Goal: Information Seeking & Learning: Learn about a topic

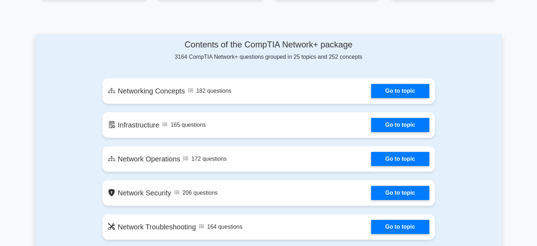
scroll to position [348, 0]
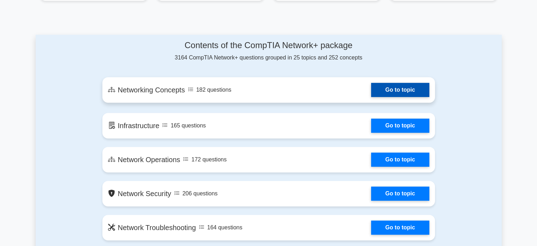
click at [393, 94] on link "Go to topic" at bounding box center [400, 90] width 58 height 14
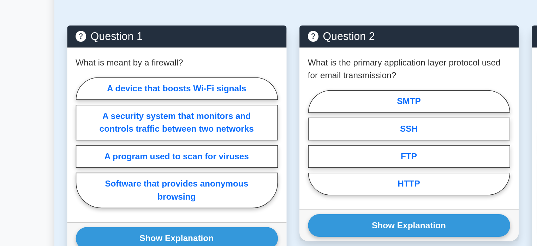
scroll to position [461, 0]
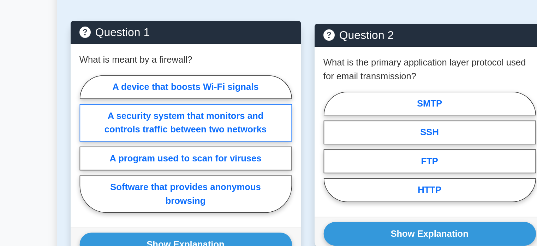
click at [124, 90] on label "A security system that monitors and controls traffic between two networks" at bounding box center [116, 100] width 133 height 23
click at [54, 114] on input "A security system that monitors and controls traffic between two networks" at bounding box center [52, 116] width 5 height 5
radio input "true"
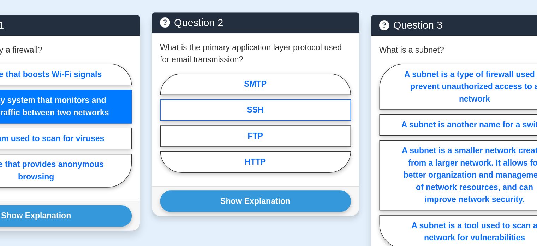
scroll to position [460, 0]
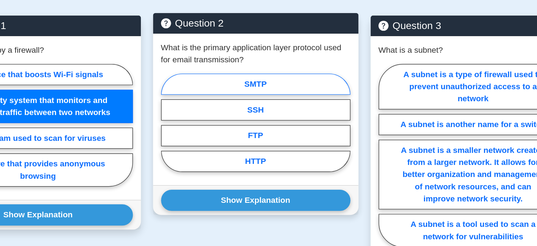
click at [282, 80] on label "SMTP" at bounding box center [268, 87] width 133 height 15
click at [207, 114] on input "SMTP" at bounding box center [204, 116] width 5 height 5
radio input "true"
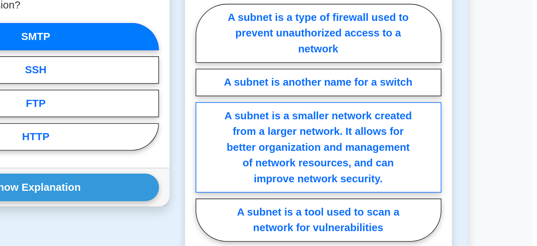
click at [438, 135] on label "A subnet is a smaller network created from a larger network. It allows for bett…" at bounding box center [421, 148] width 133 height 49
click at [360, 135] on input "A subnet is a smaller network created from a larger network. It allows for bett…" at bounding box center [357, 137] width 5 height 5
radio input "true"
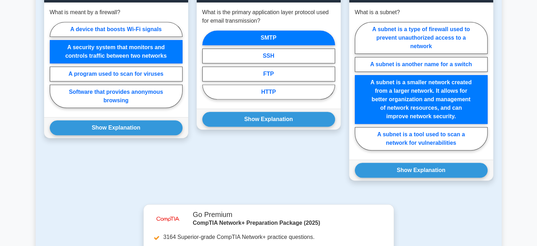
scroll to position [512, 0]
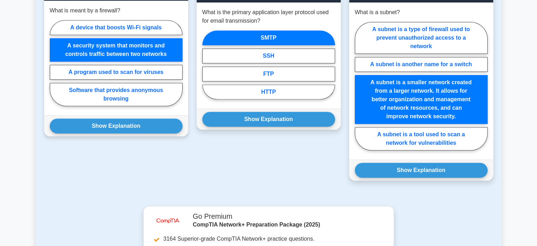
click at [62, 115] on div "Show Explanation Correct Answer: A security system that monitors and controls t…" at bounding box center [116, 125] width 144 height 21
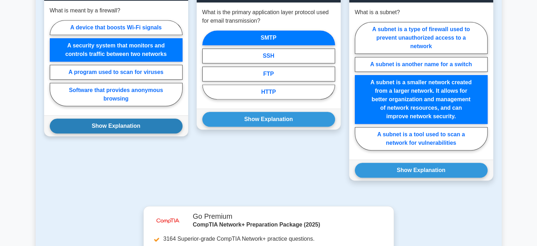
click at [65, 118] on button "Show Explanation" at bounding box center [116, 125] width 133 height 15
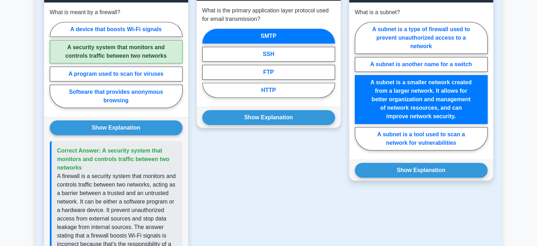
click at [247, 116] on div "Show Explanation Correct Answer: SMTP" at bounding box center [269, 117] width 144 height 21
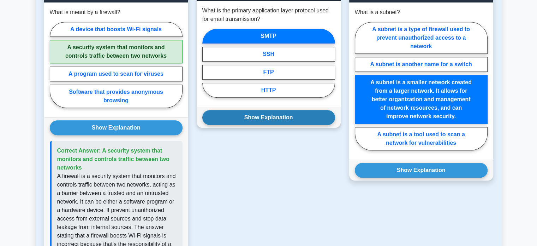
click at [247, 111] on button "Show Explanation" at bounding box center [268, 117] width 133 height 15
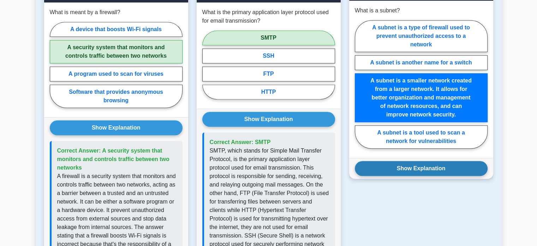
click at [383, 162] on button "Show Explanation" at bounding box center [421, 168] width 133 height 15
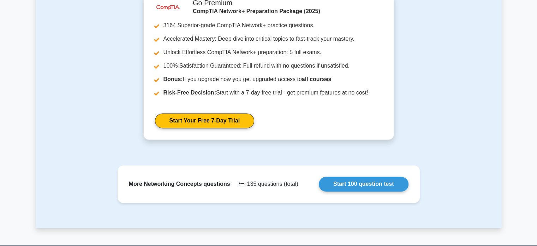
scroll to position [1001, 0]
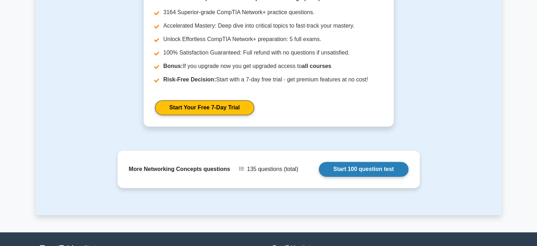
click at [334, 161] on link "Start 100 question test" at bounding box center [364, 168] width 90 height 15
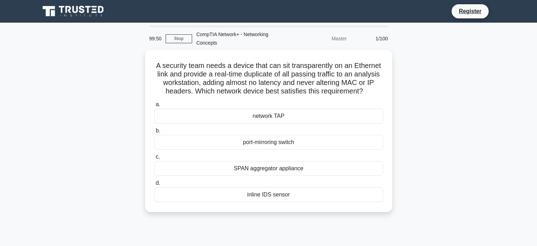
scroll to position [1, 0]
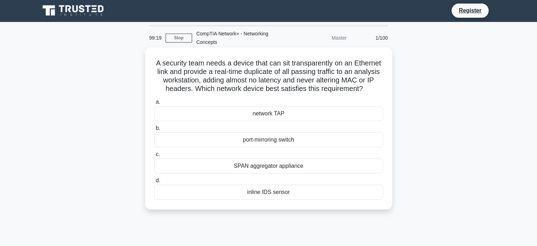
click at [275, 192] on div "inline IDS sensor" at bounding box center [268, 191] width 229 height 15
click at [154, 183] on input "d. inline IDS sensor" at bounding box center [154, 180] width 0 height 5
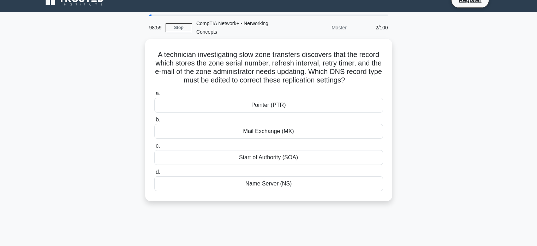
scroll to position [15, 0]
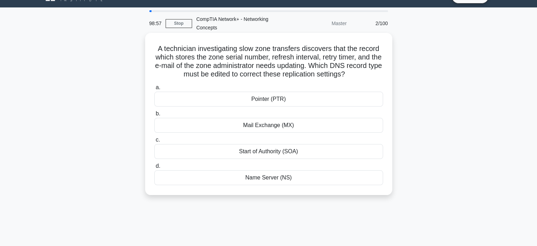
click at [285, 179] on div "Name Server (NS)" at bounding box center [268, 177] width 229 height 15
click at [154, 168] on input "d. Name Server (NS)" at bounding box center [154, 166] width 0 height 5
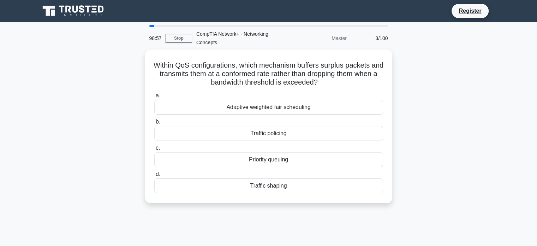
scroll to position [0, 0]
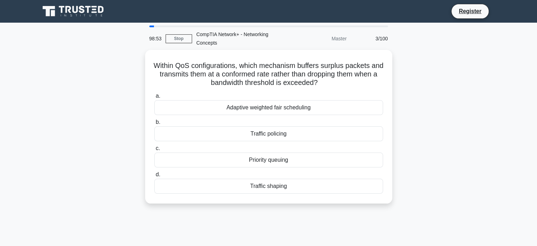
click at [373, 40] on div "3/100" at bounding box center [371, 38] width 41 height 14
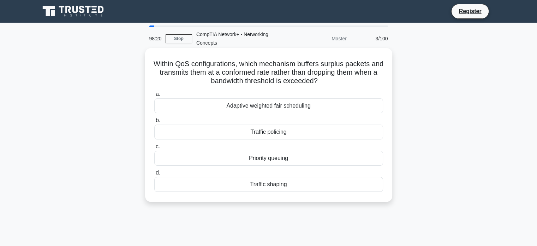
click at [267, 159] on div "Priority queuing" at bounding box center [268, 158] width 229 height 15
click at [154, 149] on input "c. Priority queuing" at bounding box center [154, 146] width 0 height 5
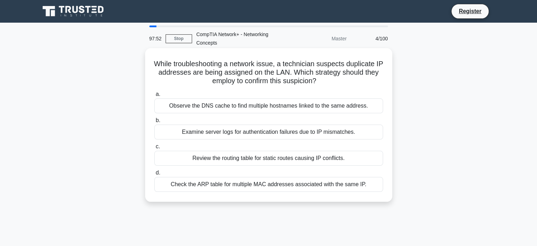
click at [210, 158] on div "Review the routing table for static routes causing IP conflicts." at bounding box center [268, 158] width 229 height 15
click at [154, 149] on input "c. Review the routing table for static routes causing IP conflicts." at bounding box center [154, 146] width 0 height 5
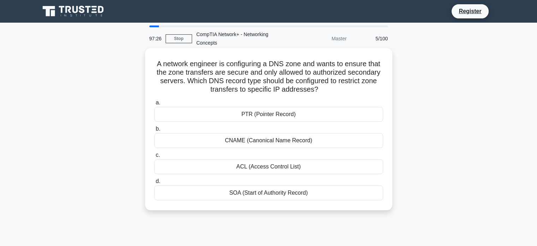
click at [289, 164] on div "ACL (Access Control List)" at bounding box center [268, 166] width 229 height 15
click at [154, 157] on input "c. ACL (Access Control List)" at bounding box center [154, 155] width 0 height 5
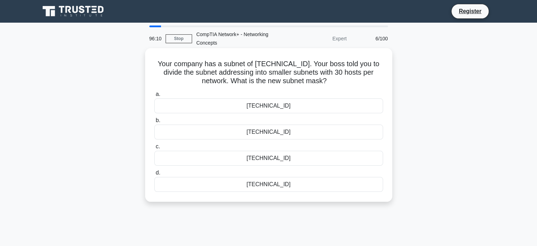
click at [270, 130] on div "255.255.255.224" at bounding box center [268, 131] width 229 height 15
click at [154, 123] on input "b. 255.255.255.224" at bounding box center [154, 120] width 0 height 5
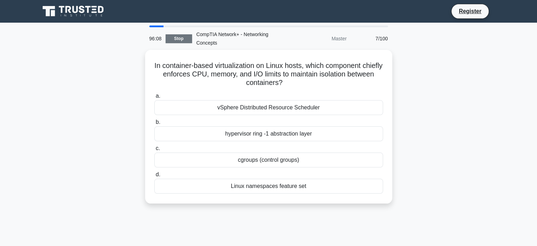
click at [170, 40] on link "Stop" at bounding box center [179, 38] width 27 height 9
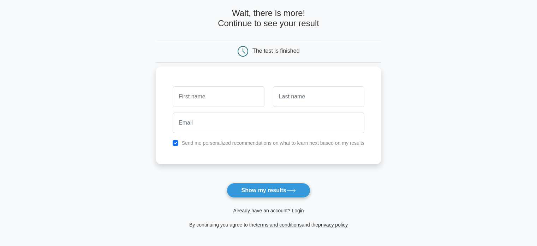
scroll to position [31, 0]
type input "Aminul"
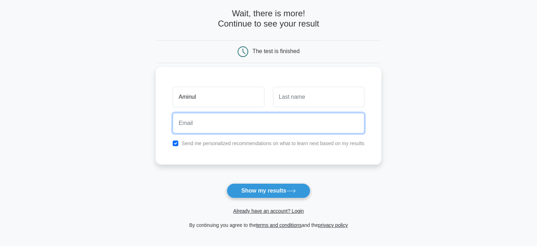
click at [213, 123] on input "email" at bounding box center [269, 123] width 192 height 20
type input "mansuriaminul@gmail.com"
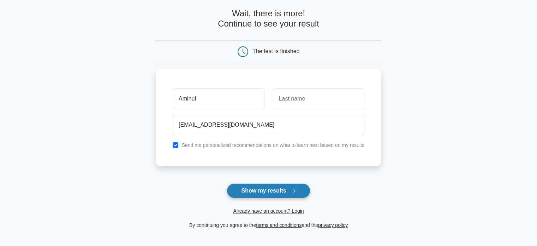
click at [241, 183] on button "Show my results" at bounding box center [268, 190] width 83 height 15
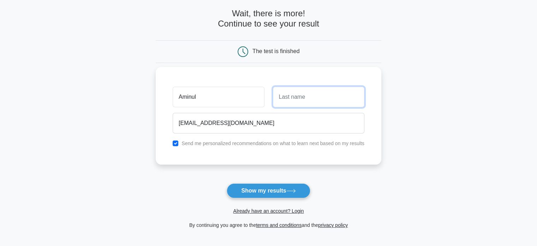
click at [289, 99] on input "text" at bounding box center [319, 97] width 92 height 20
type input "Mansuri"
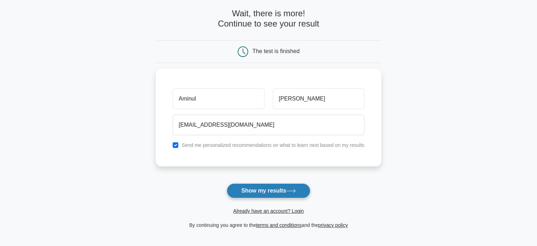
click at [265, 186] on button "Show my results" at bounding box center [268, 190] width 83 height 15
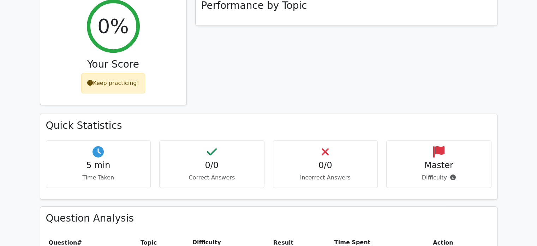
scroll to position [288, 0]
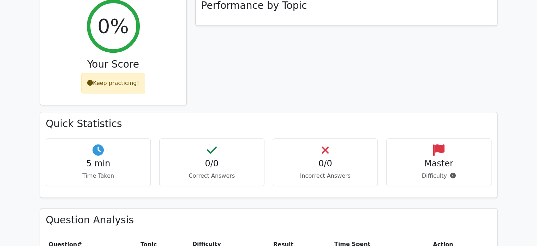
click at [204, 138] on div "0/0 Correct Answers" at bounding box center [211, 162] width 105 height 48
click at [292, 158] on h4 "0/0" at bounding box center [325, 163] width 93 height 10
click at [351, 158] on h4 "0/0" at bounding box center [325, 163] width 93 height 10
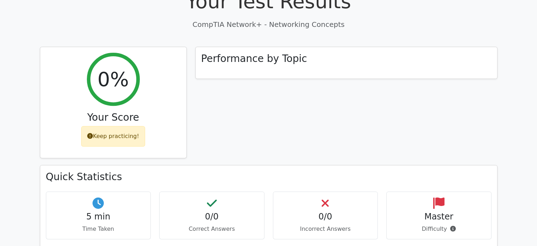
scroll to position [233, 0]
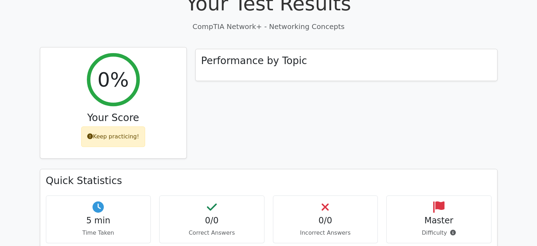
click at [100, 126] on div "Keep practicing!" at bounding box center [113, 136] width 64 height 20
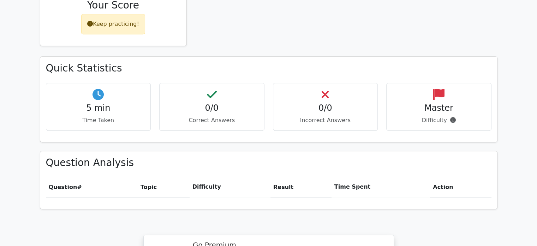
scroll to position [348, 0]
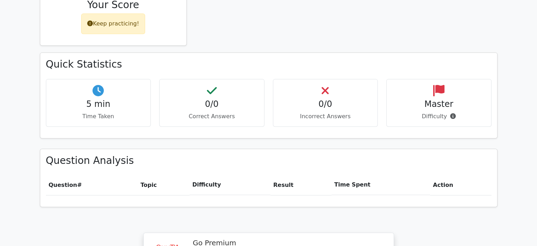
click at [455, 96] on div "Master Difficulty" at bounding box center [439, 103] width 105 height 48
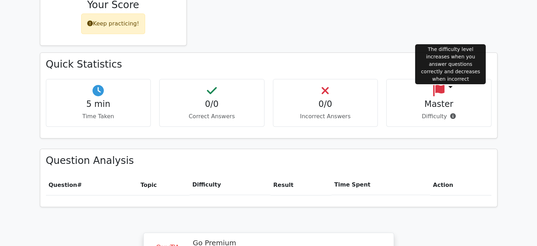
click at [453, 113] on icon at bounding box center [454, 116] width 6 height 6
